Goal: Task Accomplishment & Management: Use online tool/utility

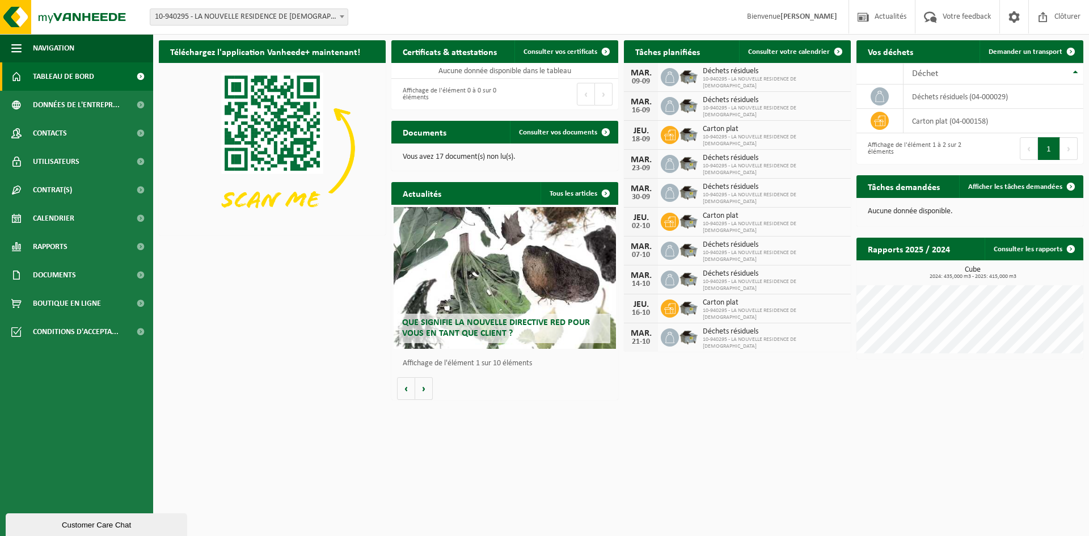
click at [685, 78] on img at bounding box center [688, 75] width 19 height 19
click at [767, 52] on span "Consulter votre calendrier" at bounding box center [789, 51] width 82 height 7
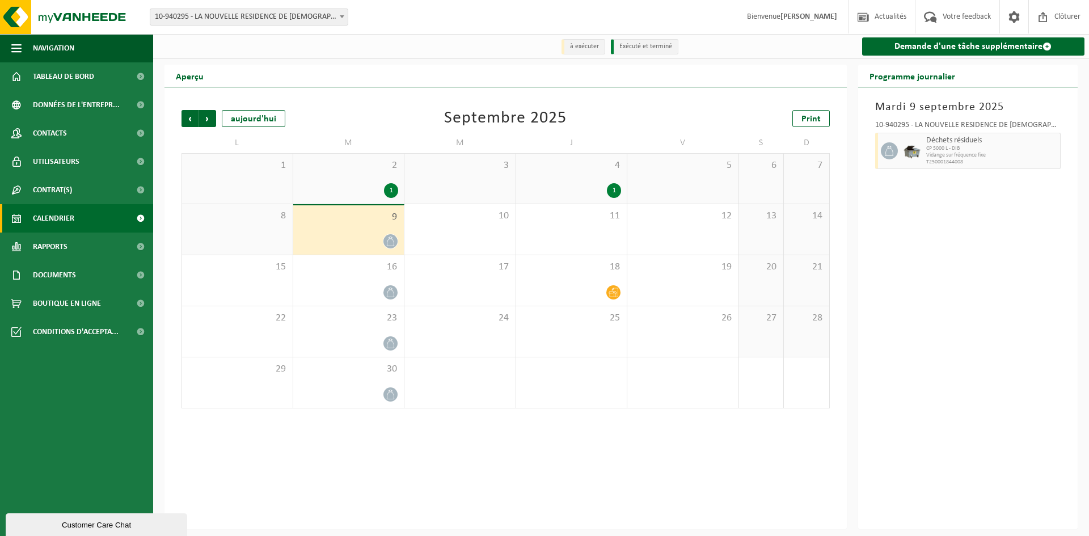
click at [582, 191] on div "1" at bounding box center [572, 190] width 100 height 15
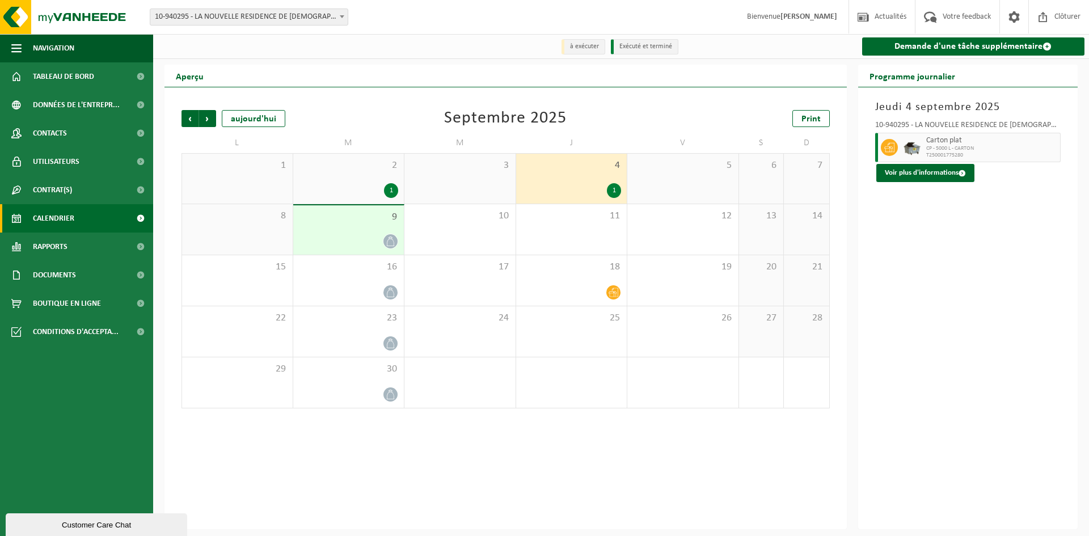
click at [349, 183] on div "2 1" at bounding box center [348, 179] width 111 height 50
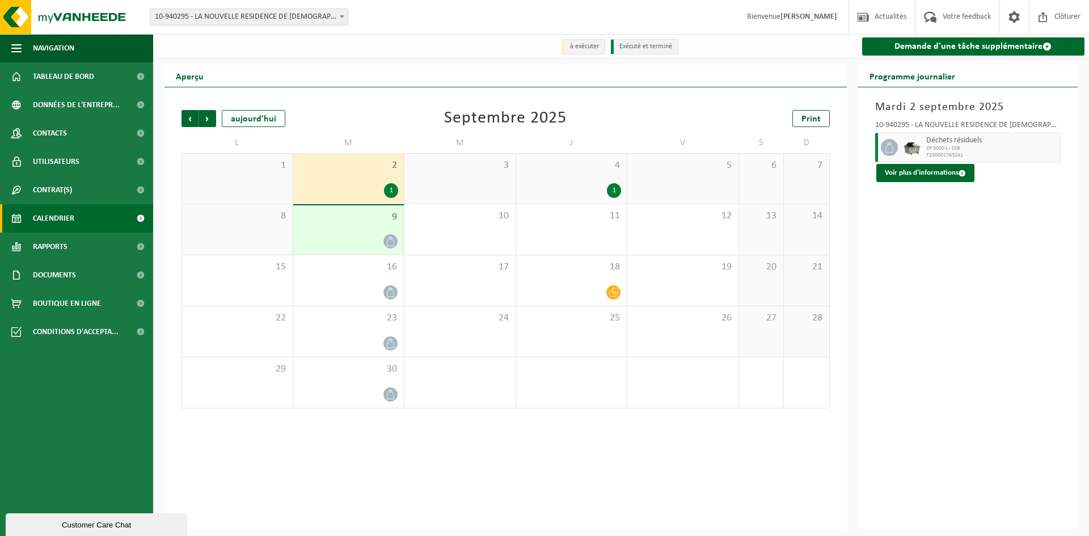
click at [596, 179] on div "4 1" at bounding box center [571, 179] width 111 height 50
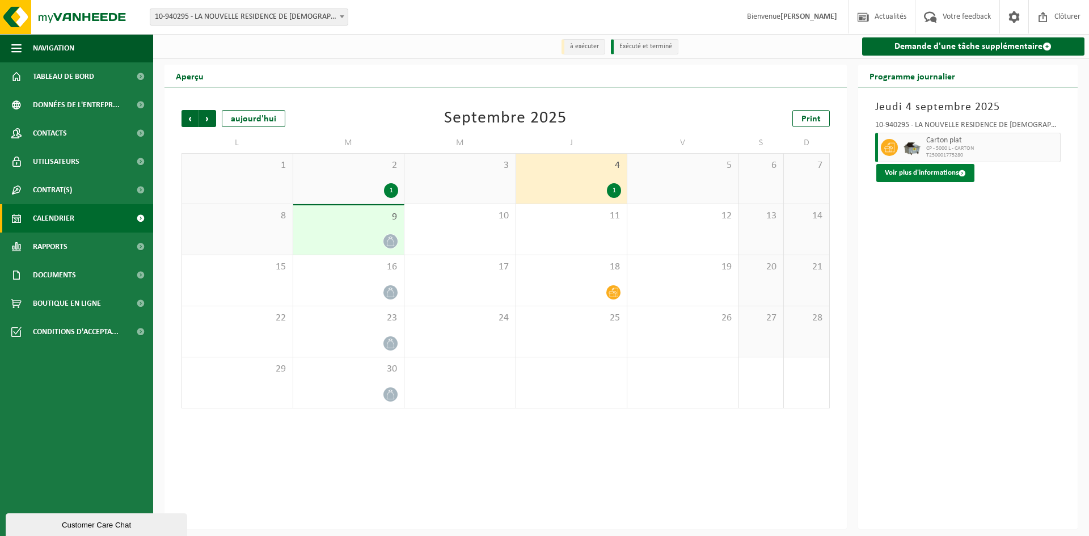
click at [898, 174] on button "Voir plus d'informations" at bounding box center [925, 173] width 98 height 18
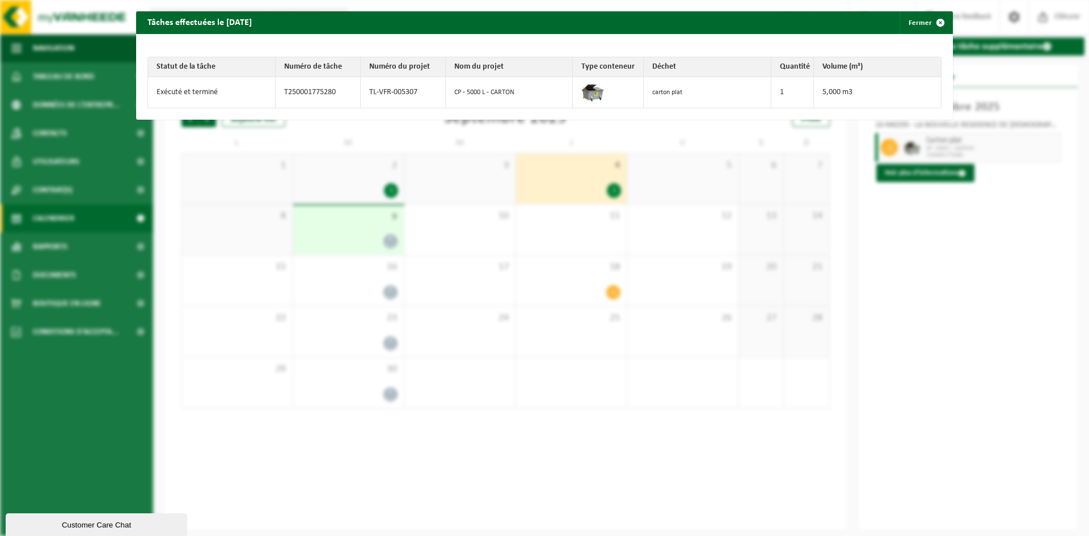
click at [927, 217] on div "Tâches effectuées le 2025-09-04 Fermer Statut de la tâche Numéro de tâche Numér…" at bounding box center [544, 268] width 1089 height 536
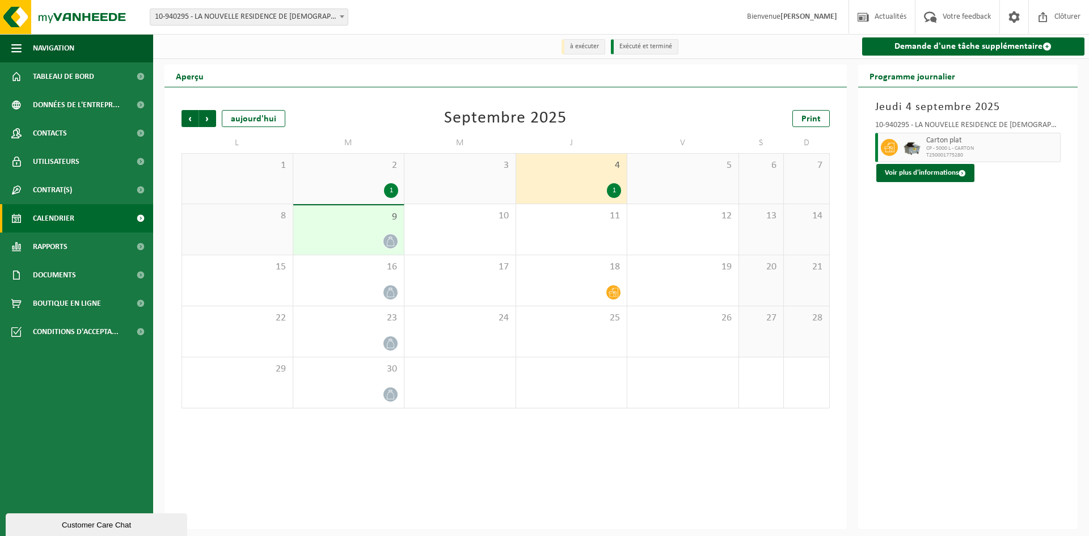
click at [374, 229] on div "9" at bounding box center [348, 229] width 111 height 49
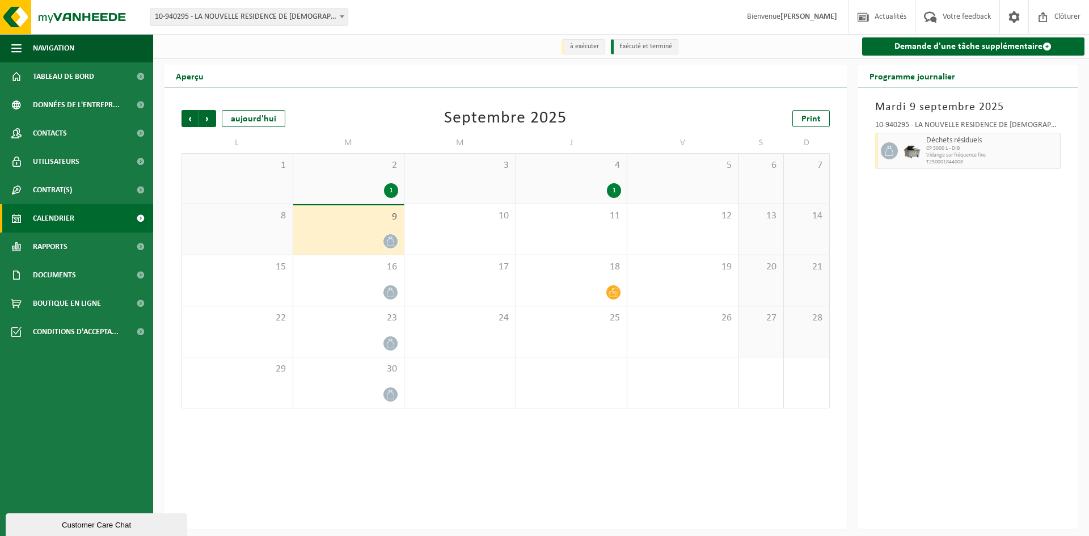
click at [379, 179] on div "2 1" at bounding box center [348, 179] width 111 height 50
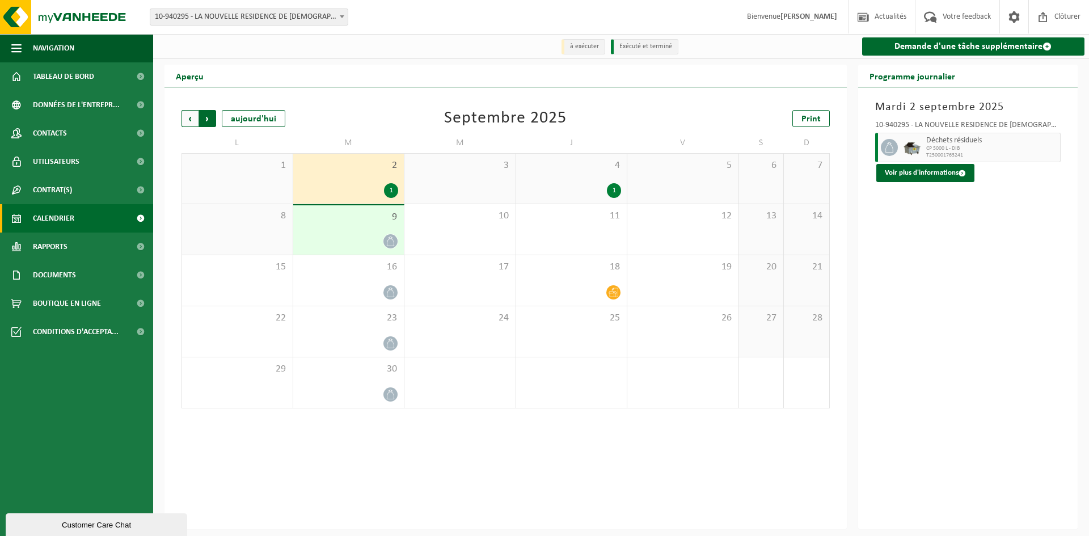
click at [189, 121] on span "Précédent" at bounding box center [189, 118] width 17 height 17
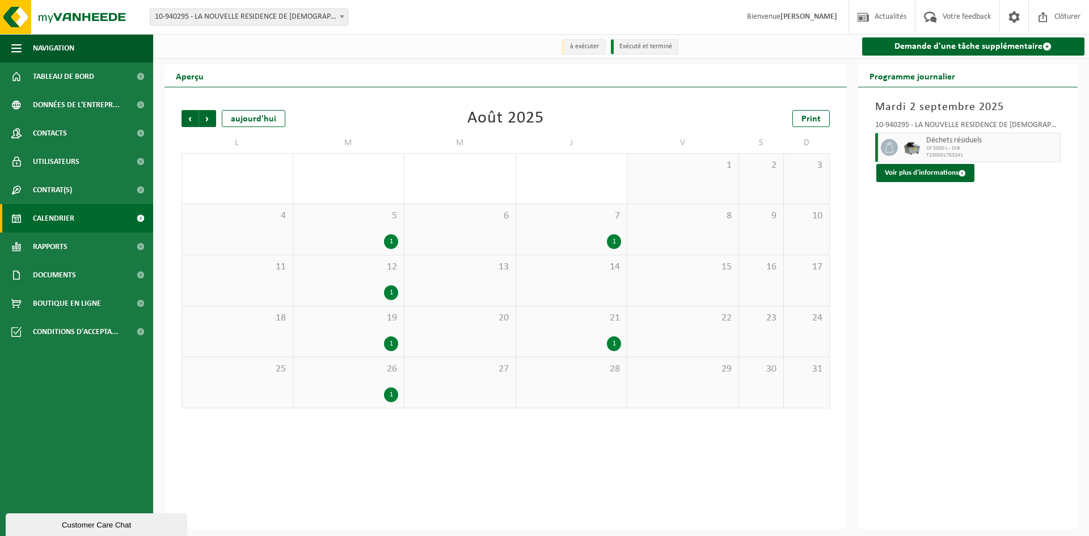
click at [374, 375] on span "26" at bounding box center [349, 369] width 100 height 12
click at [370, 333] on div "19 1" at bounding box center [348, 331] width 111 height 50
click at [576, 337] on div "1" at bounding box center [572, 343] width 100 height 15
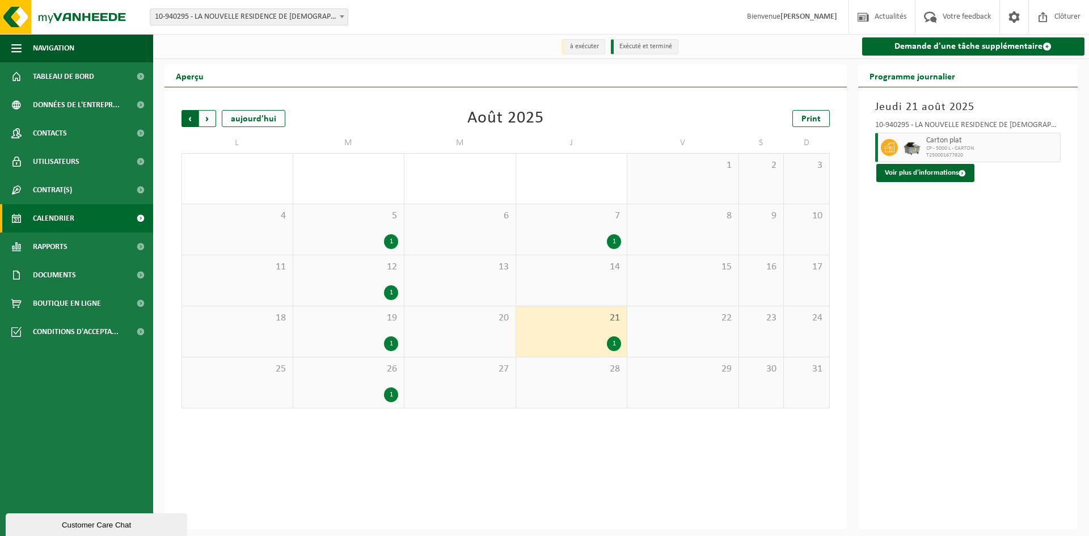
click at [215, 119] on span "Suivant" at bounding box center [207, 118] width 17 height 17
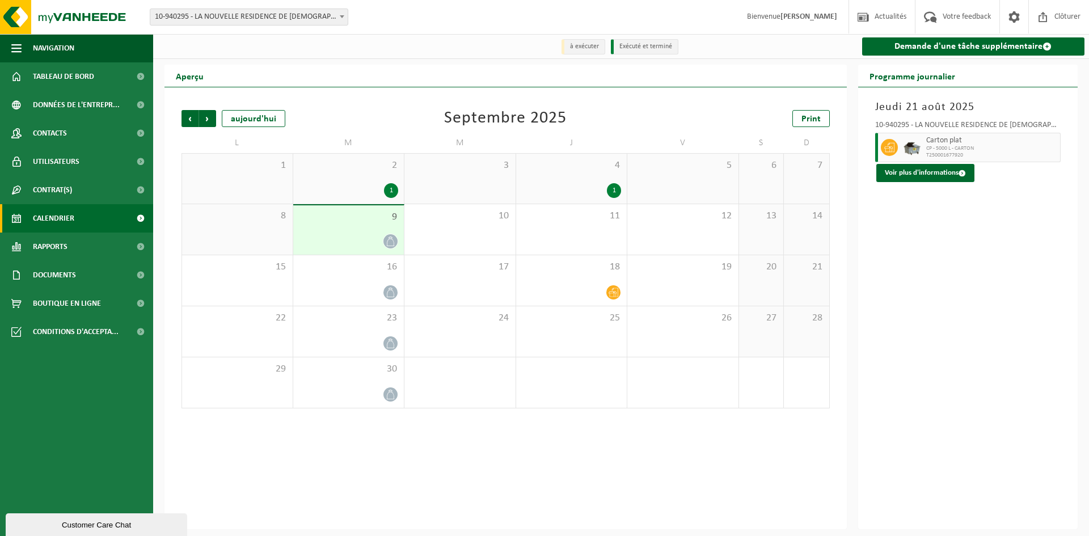
click at [314, 231] on div "9" at bounding box center [348, 229] width 111 height 49
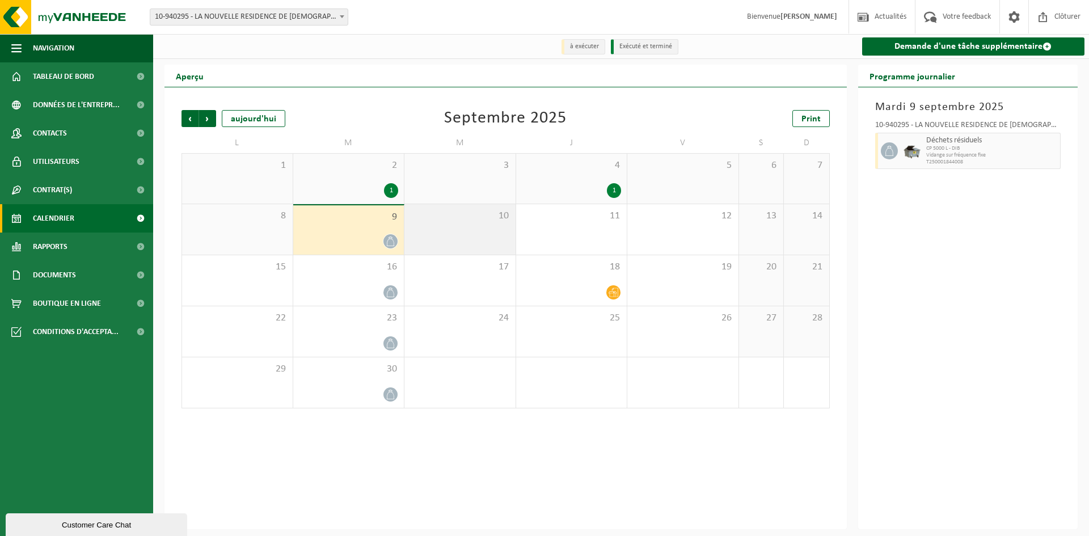
click at [437, 243] on div "10" at bounding box center [459, 229] width 111 height 50
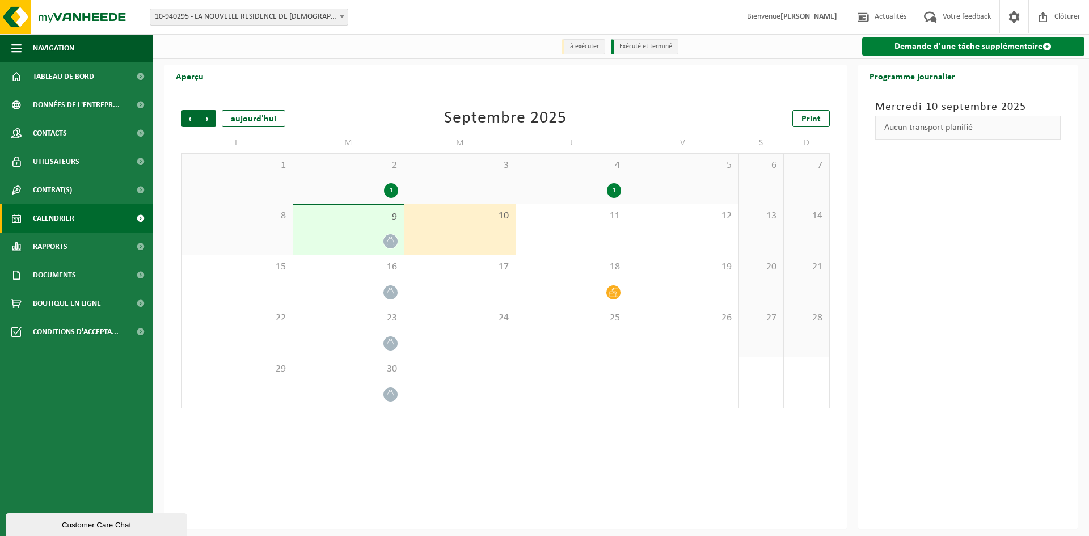
click at [903, 44] on link "Demande d'une tâche supplémentaire" at bounding box center [973, 46] width 223 height 18
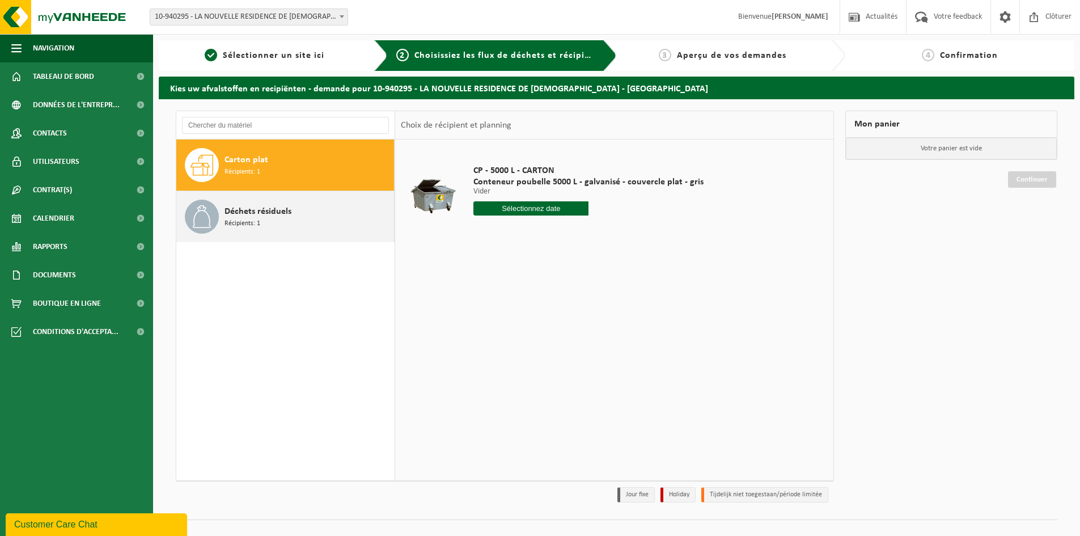
click at [242, 219] on span "Récipients: 1" at bounding box center [243, 223] width 36 height 11
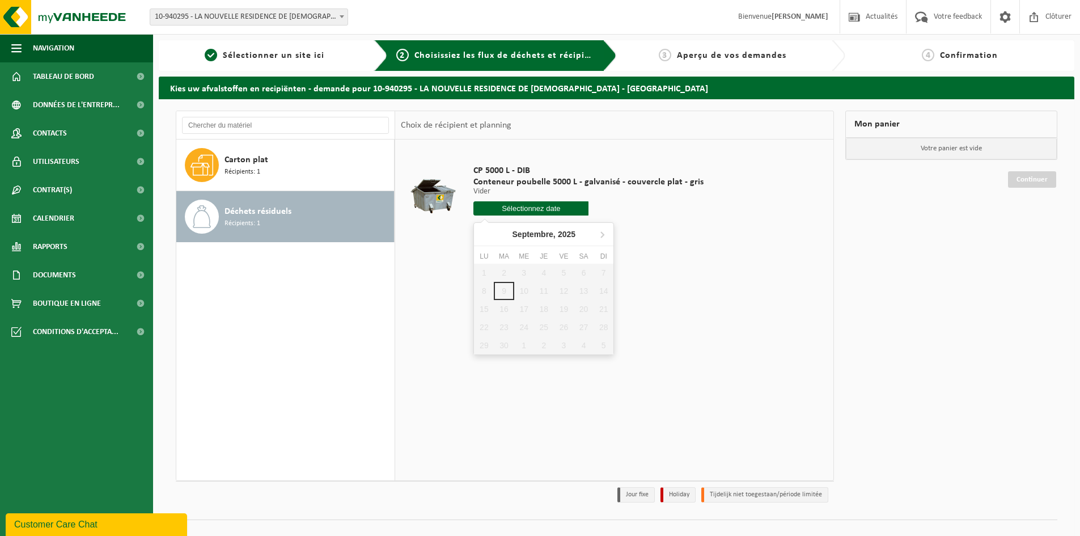
click at [513, 208] on input "text" at bounding box center [531, 208] width 115 height 14
click at [603, 235] on icon at bounding box center [602, 235] width 3 height 6
click at [487, 237] on icon at bounding box center [485, 234] width 18 height 18
click at [545, 288] on div "1 2 3 4 5 6 7 8 9 10 11 12 13 14 15 16 17 18 19 20 21 22 23 24 25 26 27 28 29 3…" at bounding box center [544, 309] width 140 height 91
click at [546, 289] on div "1 2 3 4 5 6 7 8 9 10 11 12 13 14 15 16 17 18 19 20 21 22 23 24 25 26 27 28 29 3…" at bounding box center [544, 309] width 140 height 91
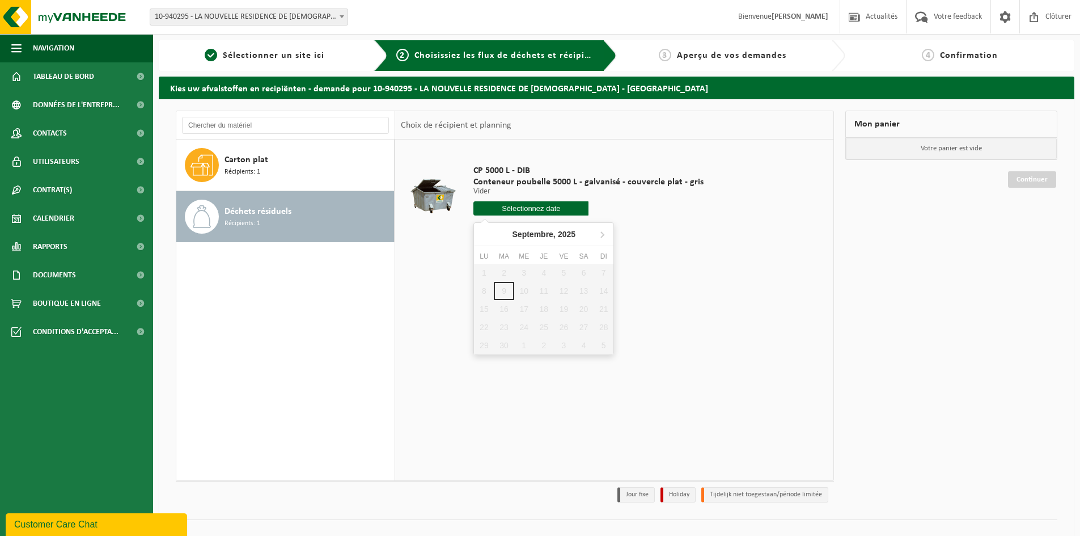
click at [564, 292] on div "1 2 3 4 5 6 7 8 9 10 11 12 13 14 15 16 17 18 19 20 21 22 23 24 25 26 27 28 29 3…" at bounding box center [544, 309] width 140 height 91
click at [581, 293] on div "1 2 3 4 5 6 7 8 9 10 11 12 13 14 15 16 17 18 19 20 21 22 23 24 25 26 27 28 29 3…" at bounding box center [544, 309] width 140 height 91
click at [603, 234] on icon at bounding box center [602, 235] width 3 height 6
click at [797, 265] on div "CP 5000 L - DIB Conteneur poubelle 5000 L - galvanisé - couvercle plat - gris V…" at bounding box center [614, 310] width 438 height 340
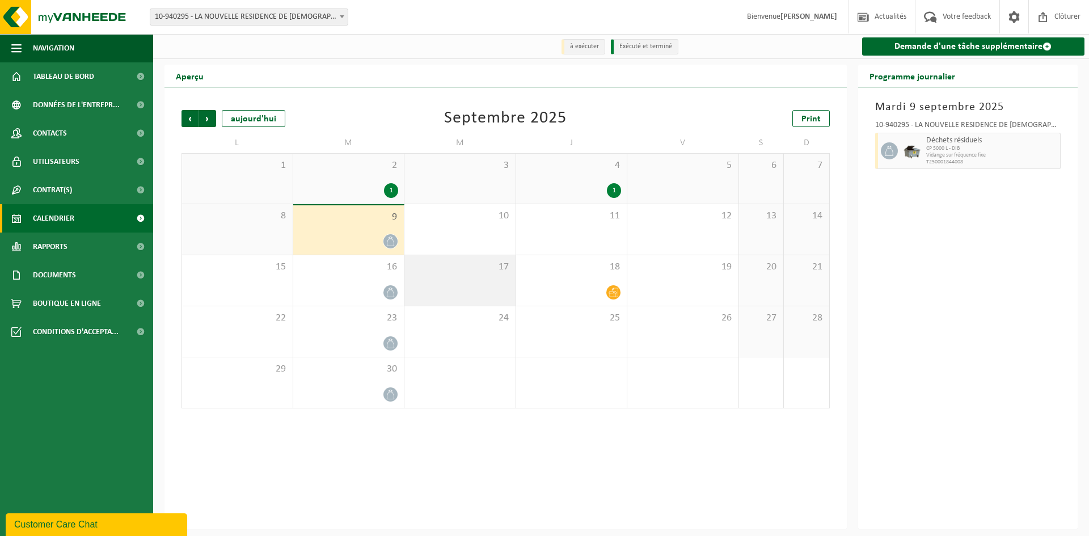
click at [463, 283] on div "17" at bounding box center [459, 280] width 111 height 50
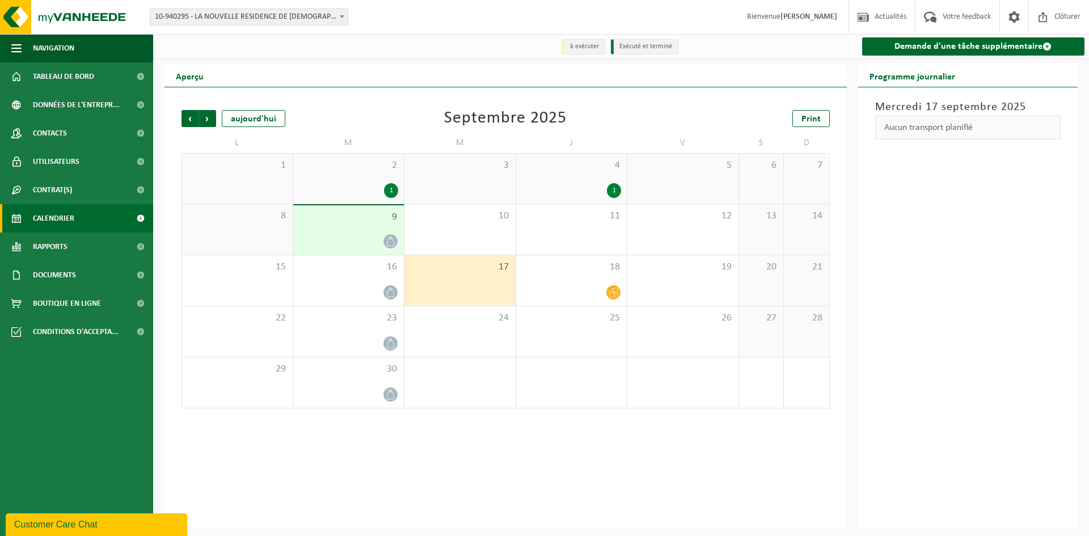
click at [337, 231] on div "9" at bounding box center [348, 229] width 111 height 49
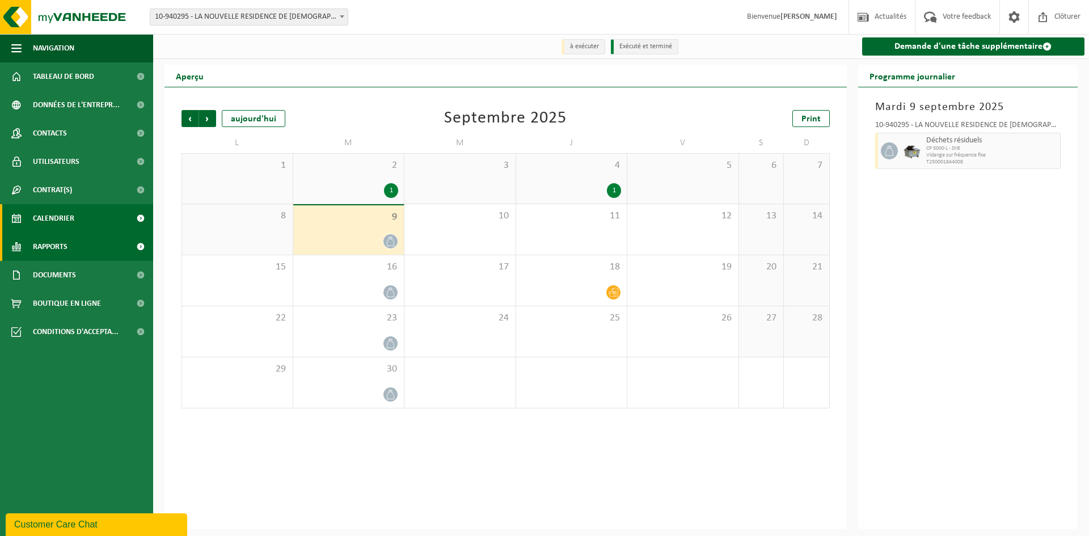
click at [80, 244] on link "Rapports" at bounding box center [76, 247] width 153 height 28
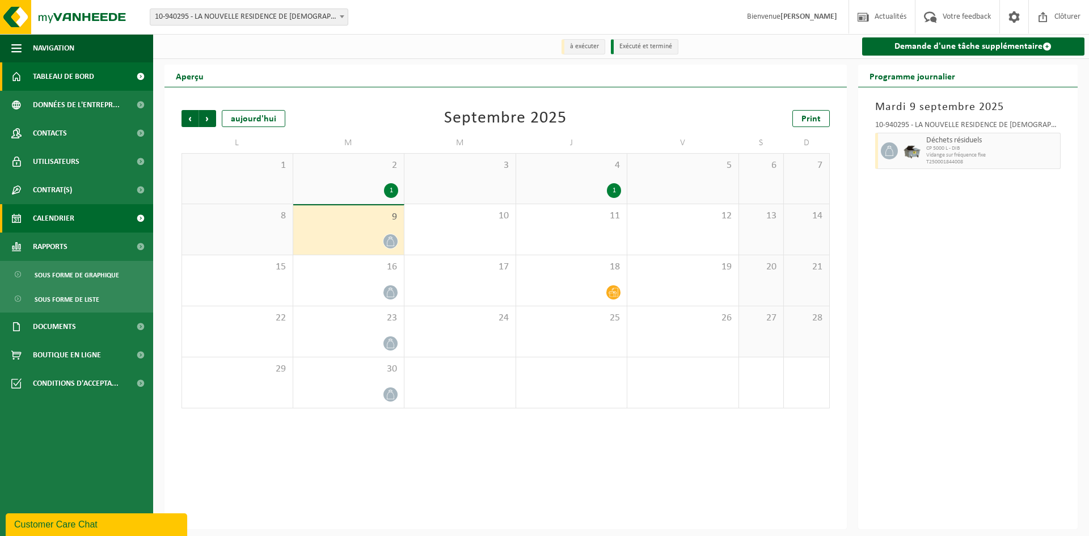
click at [81, 79] on span "Tableau de bord" at bounding box center [63, 76] width 61 height 28
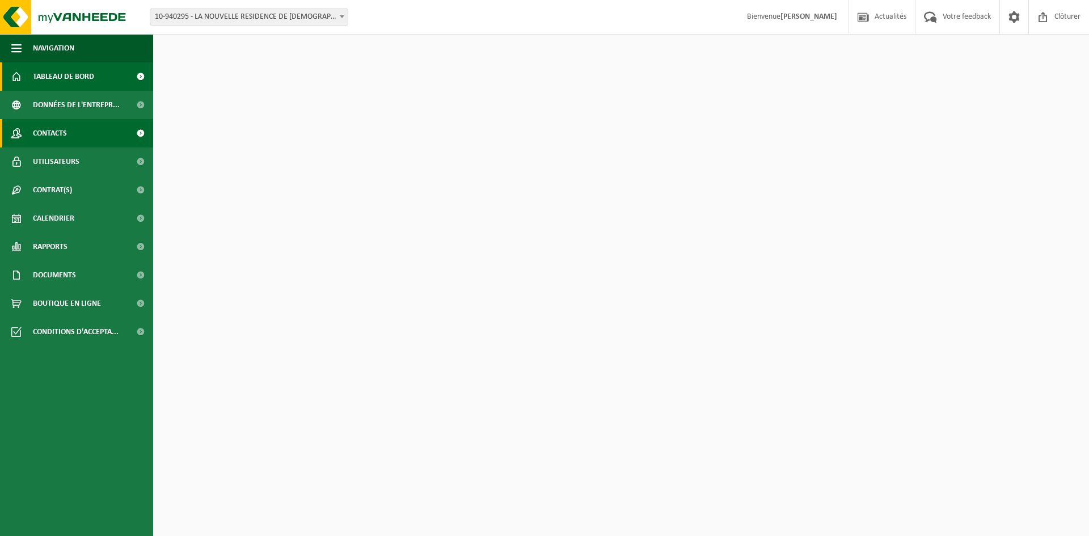
drag, startPoint x: 0, startPoint y: 0, endPoint x: 71, endPoint y: 132, distance: 150.0
click at [71, 132] on link "Contacts" at bounding box center [76, 133] width 153 height 28
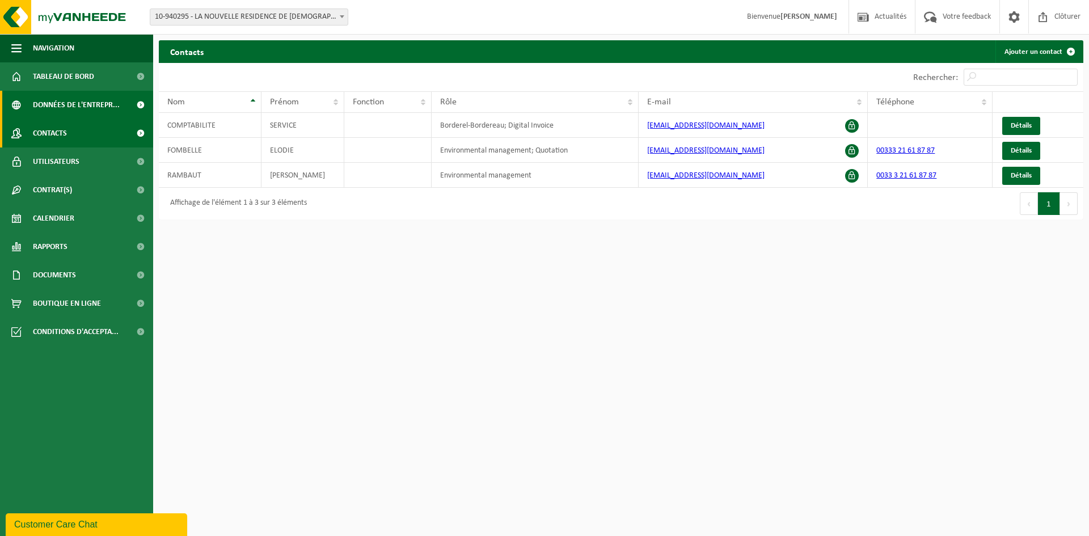
click at [117, 106] on span "Données de l'entrepr..." at bounding box center [76, 105] width 87 height 28
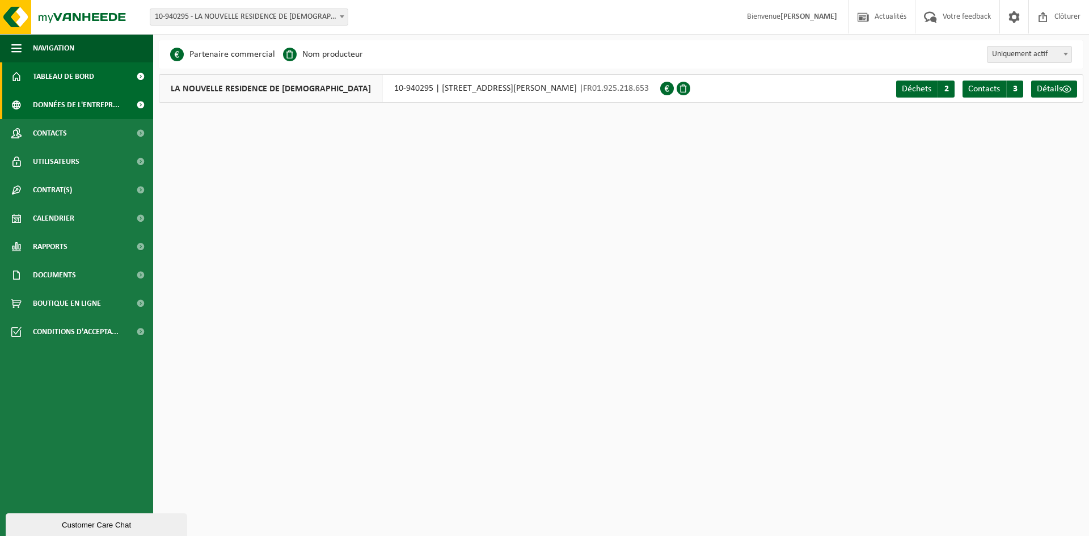
click at [76, 72] on span "Tableau de bord" at bounding box center [63, 76] width 61 height 28
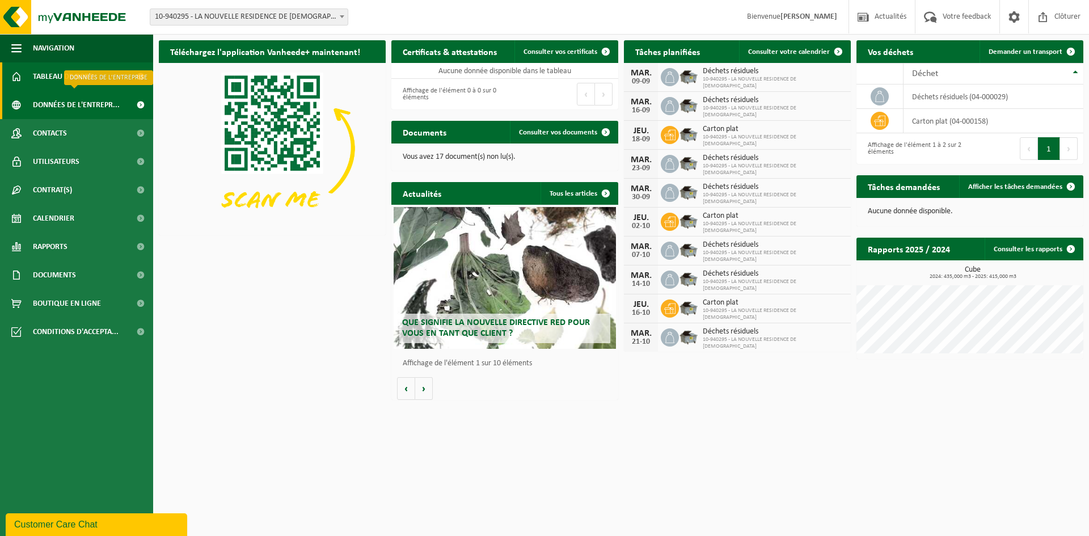
click at [96, 105] on span "Données de l'entrepr..." at bounding box center [76, 105] width 87 height 28
